Goal: Transaction & Acquisition: Purchase product/service

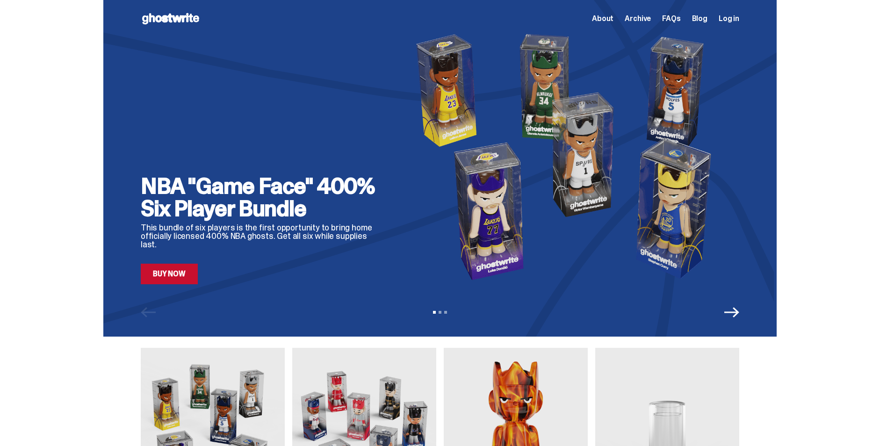
click at [181, 278] on link "Buy Now" at bounding box center [169, 274] width 57 height 21
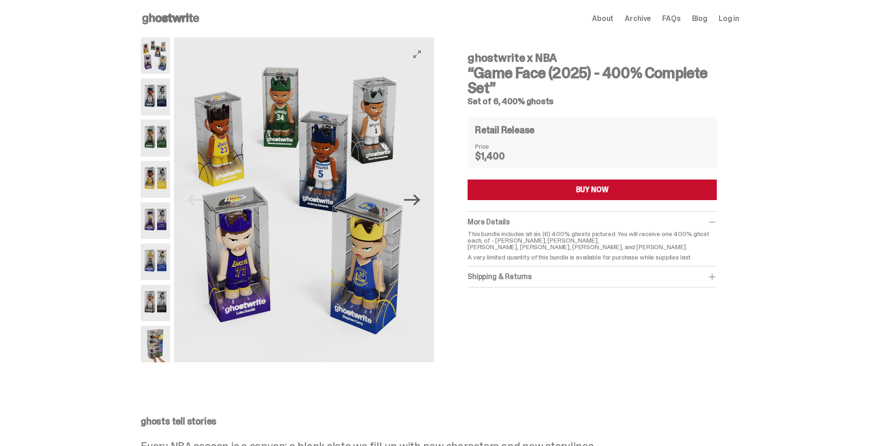
click at [415, 202] on icon "Next" at bounding box center [412, 200] width 16 height 16
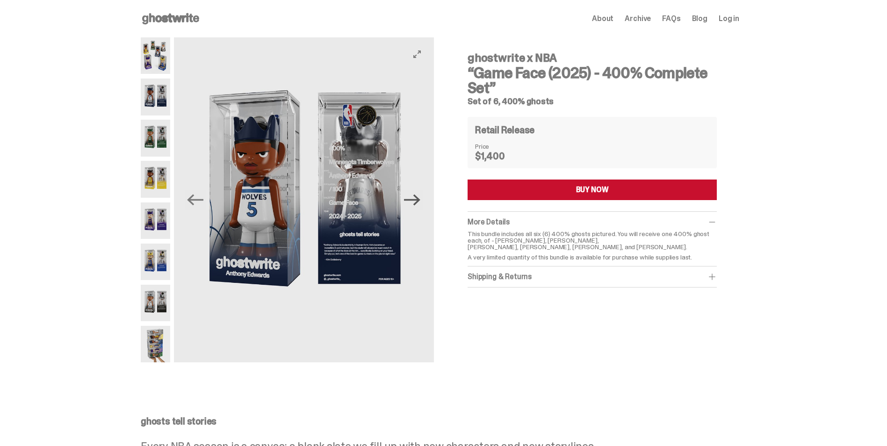
click at [415, 202] on icon "Next" at bounding box center [412, 200] width 16 height 16
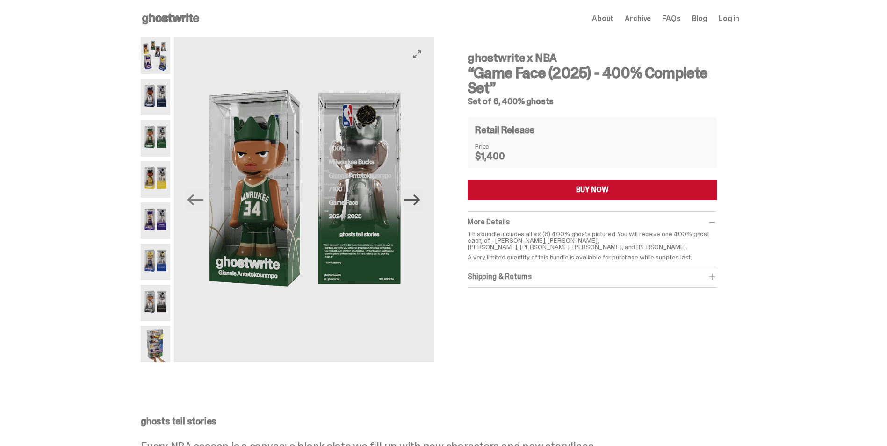
click at [415, 202] on icon "Next" at bounding box center [412, 200] width 16 height 16
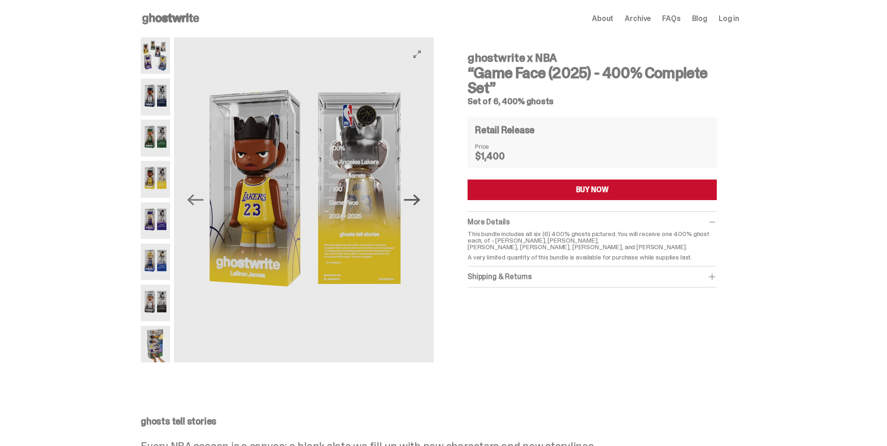
click at [415, 202] on icon "Next" at bounding box center [412, 200] width 16 height 16
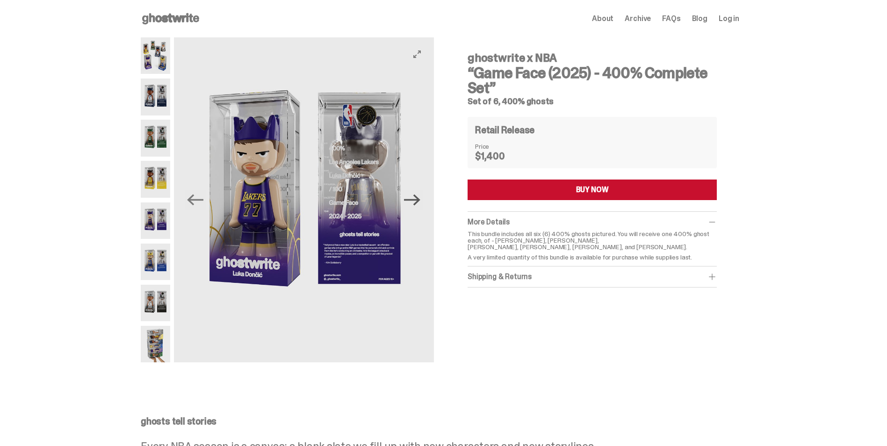
click at [415, 202] on icon "Next" at bounding box center [412, 200] width 16 height 16
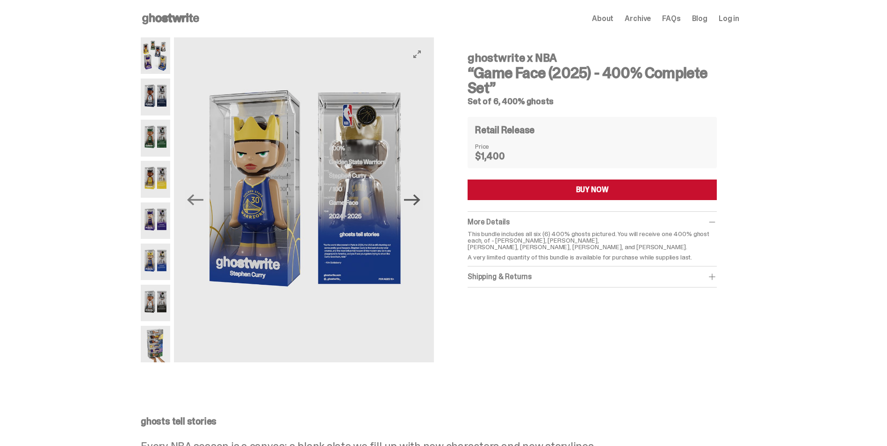
click at [415, 202] on icon "Next" at bounding box center [412, 200] width 16 height 16
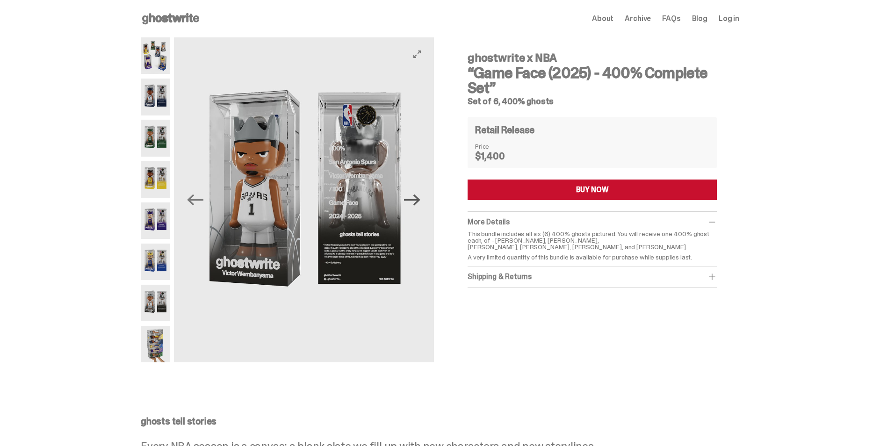
click at [415, 202] on icon "Next" at bounding box center [412, 200] width 16 height 16
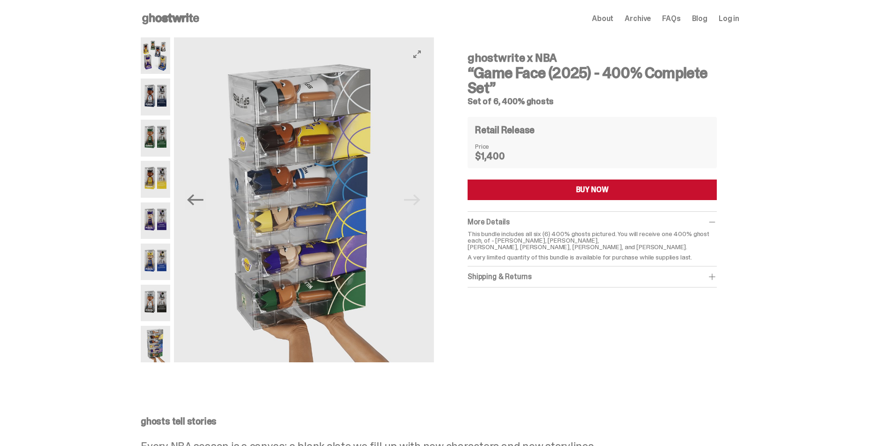
click at [415, 202] on img at bounding box center [304, 199] width 260 height 325
